Goal: Information Seeking & Learning: Learn about a topic

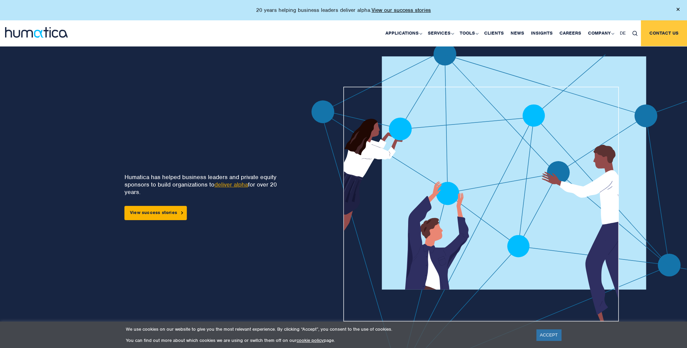
click at [421, 36] on link "Contact us" at bounding box center [664, 33] width 46 height 26
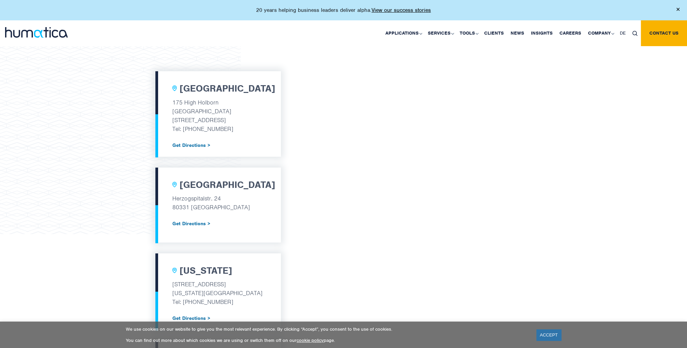
scroll to position [283, 0]
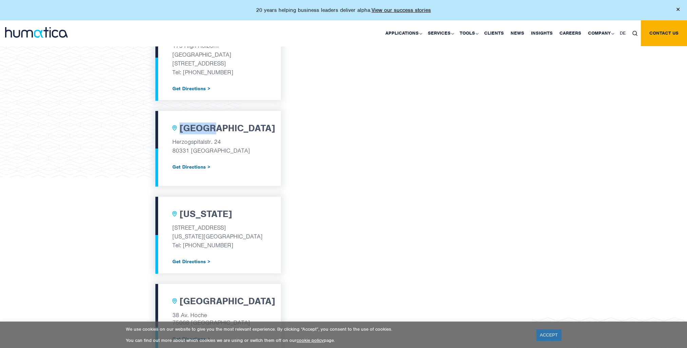
drag, startPoint x: 212, startPoint y: 129, endPoint x: 181, endPoint y: 130, distance: 30.9
click at [181, 130] on div "[GEOGRAPHIC_DATA]" at bounding box center [218, 129] width 92 height 12
drag, startPoint x: 181, startPoint y: 130, endPoint x: 225, endPoint y: 145, distance: 47.1
click at [225, 145] on div "Munich Herzogspitalstr. 24 80331 Munich Get Directions >" at bounding box center [217, 148] width 125 height 75
copy p "Herzogspitalstr. 24"
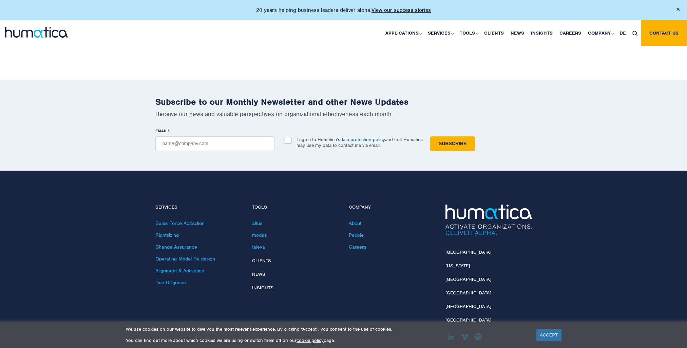
scroll to position [828, 0]
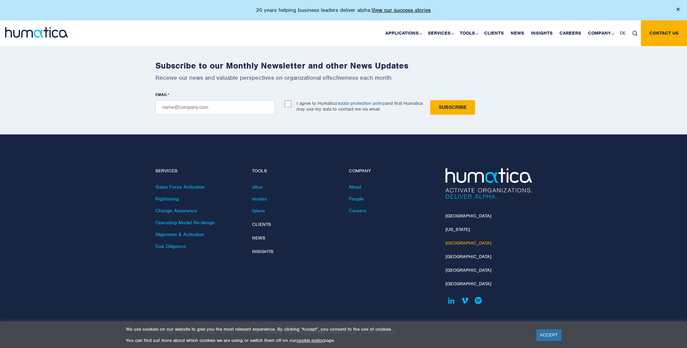
click at [449, 240] on link "[GEOGRAPHIC_DATA]" at bounding box center [468, 243] width 46 height 6
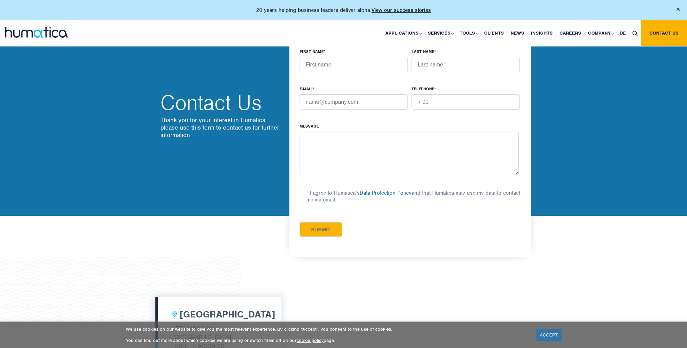
click at [245, 122] on p "Thank you for your interest in Humatica, please use this form to contact us for…" at bounding box center [221, 127] width 122 height 22
drag, startPoint x: 241, startPoint y: 120, endPoint x: 265, endPoint y: 118, distance: 23.2
click at [265, 118] on p "Thank you for your interest in Humatica, please use this form to contact us for…" at bounding box center [221, 127] width 122 height 22
copy p "Humatica"
click at [579, 33] on link "Careers" at bounding box center [570, 33] width 28 height 26
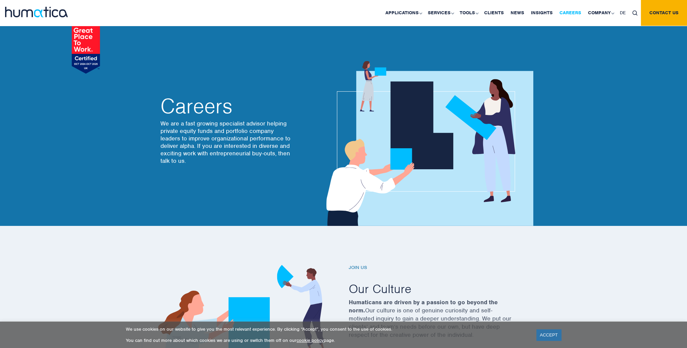
click at [575, 15] on link "Careers" at bounding box center [570, 13] width 28 height 26
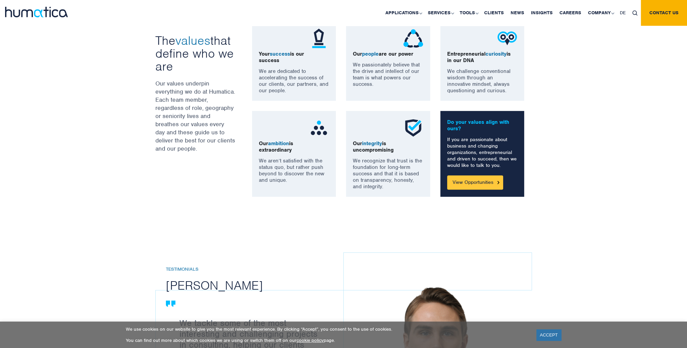
click at [481, 185] on link "View Opportunities" at bounding box center [475, 182] width 56 height 14
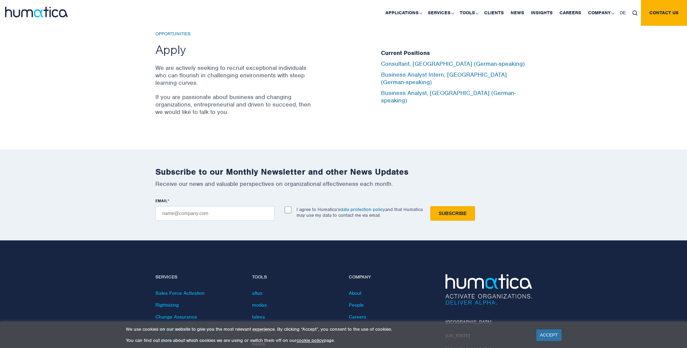
scroll to position [2091, 0]
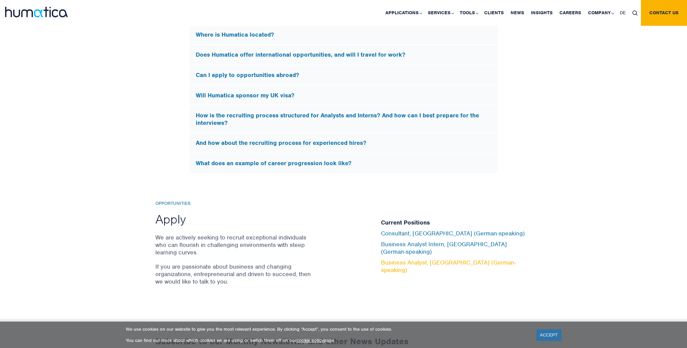
click at [406, 259] on link "Business Analyst, [GEOGRAPHIC_DATA] (German-speaking)" at bounding box center [448, 266] width 135 height 15
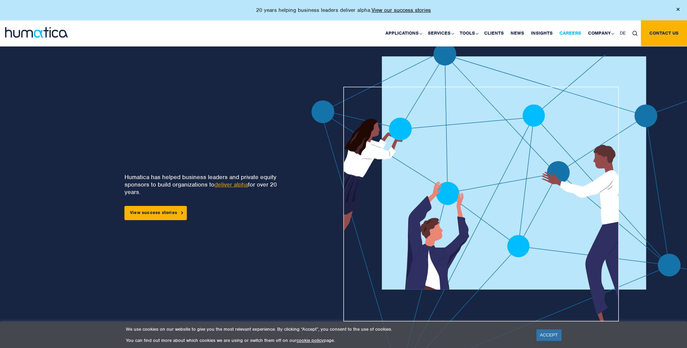
click at [571, 31] on link "Careers" at bounding box center [570, 33] width 28 height 26
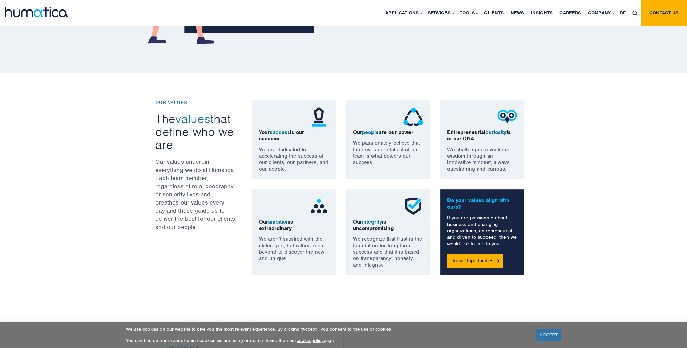
scroll to position [452, 0]
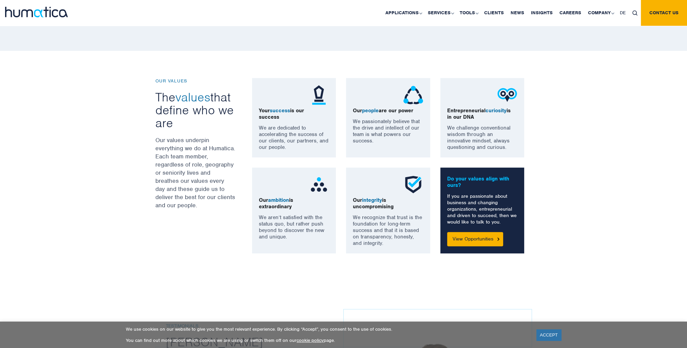
click at [476, 248] on div "Do your values align with ours? If you are passionate about business and changi…" at bounding box center [482, 211] width 84 height 86
click at [475, 243] on link "View Opportunities" at bounding box center [475, 239] width 56 height 14
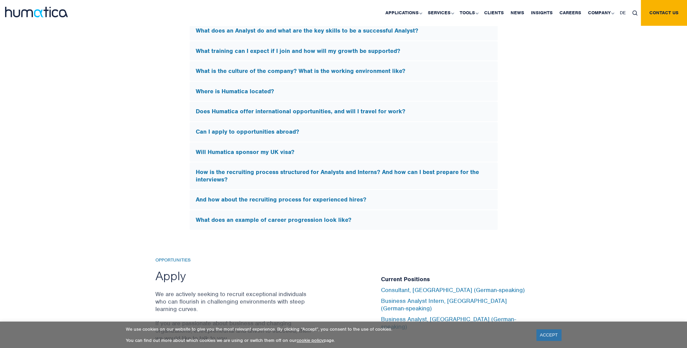
scroll to position [452, 0]
